Goal: Task Accomplishment & Management: Complete application form

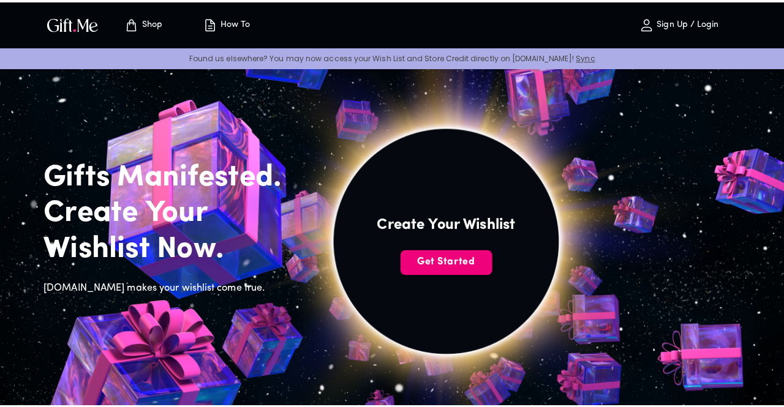
scroll to position [132, 0]
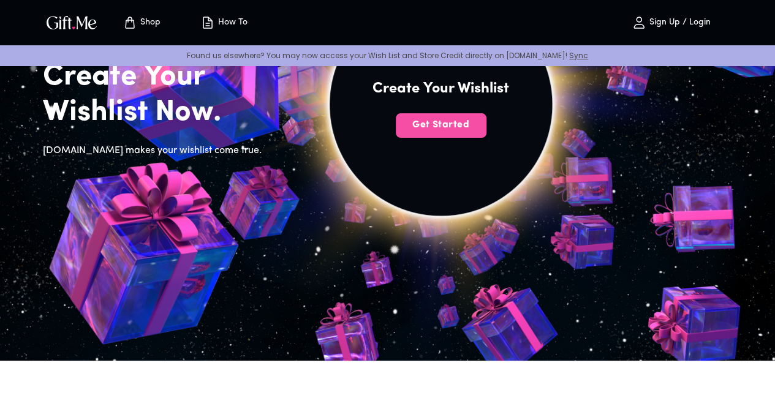
click at [486, 132] on span "Get Started" at bounding box center [441, 124] width 91 height 13
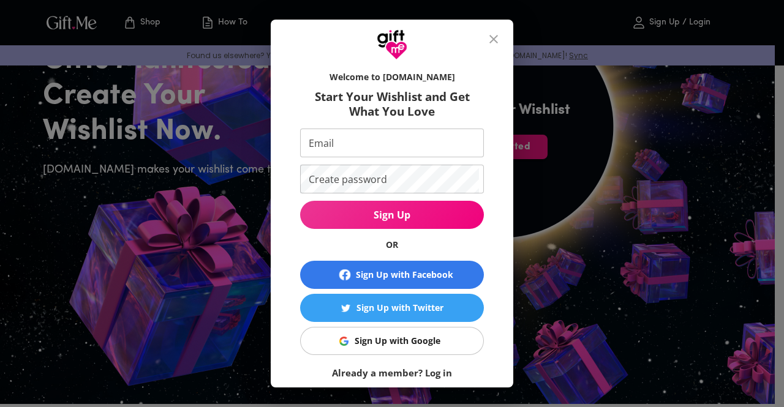
click at [449, 339] on span "Sign Up with Google" at bounding box center [390, 340] width 168 height 13
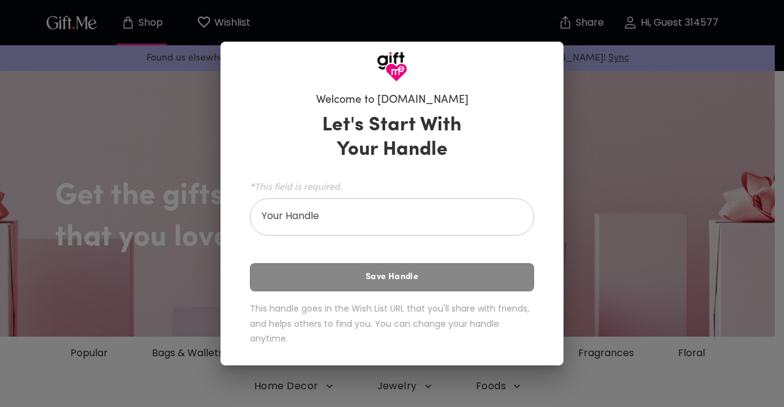
click at [435, 279] on div "Let's Start With Your Handle *This field is required. Your Handle Your Handle S…" at bounding box center [392, 232] width 284 height 248
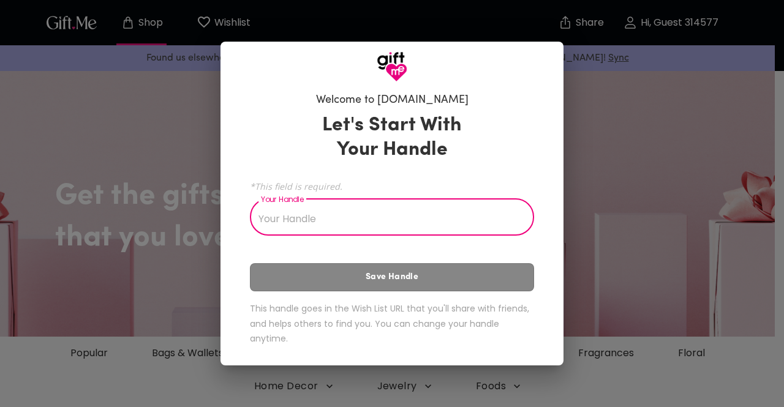
click at [434, 224] on input "Your Handle" at bounding box center [385, 219] width 271 height 34
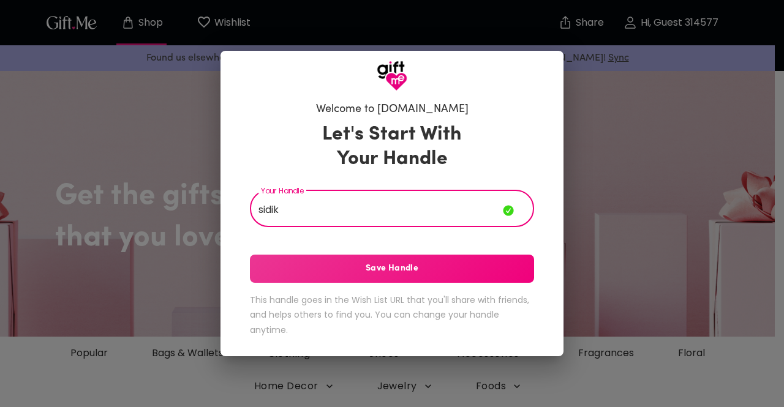
type input "sidik"
click at [418, 279] on button "Save Handle" at bounding box center [392, 269] width 284 height 28
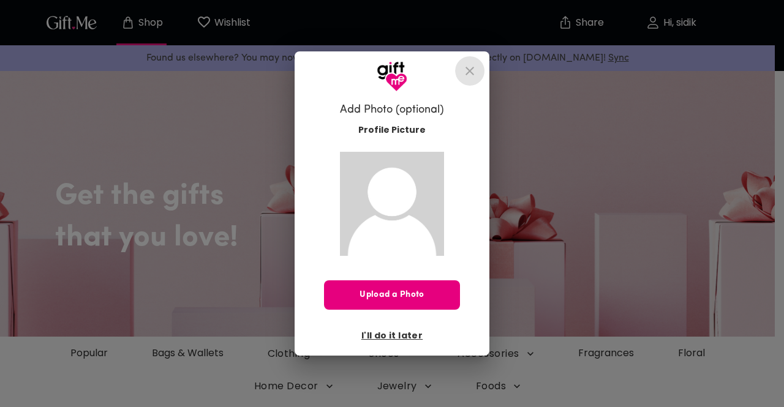
click at [467, 77] on icon "close" at bounding box center [469, 71] width 15 height 15
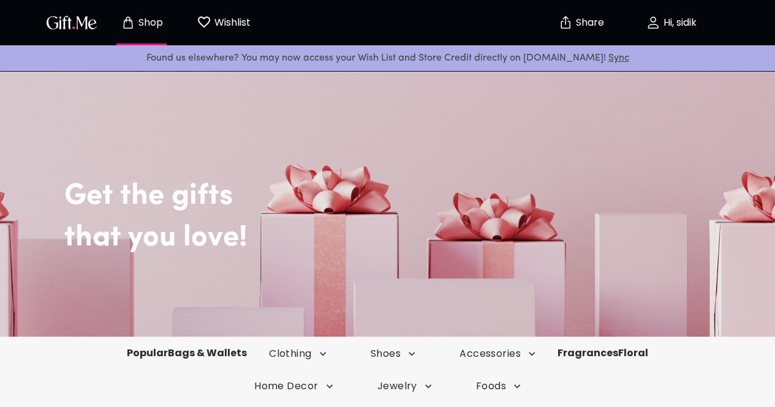
click at [213, 31] on button "Wishlist 0" at bounding box center [223, 22] width 67 height 39
